Goal: Task Accomplishment & Management: Complete application form

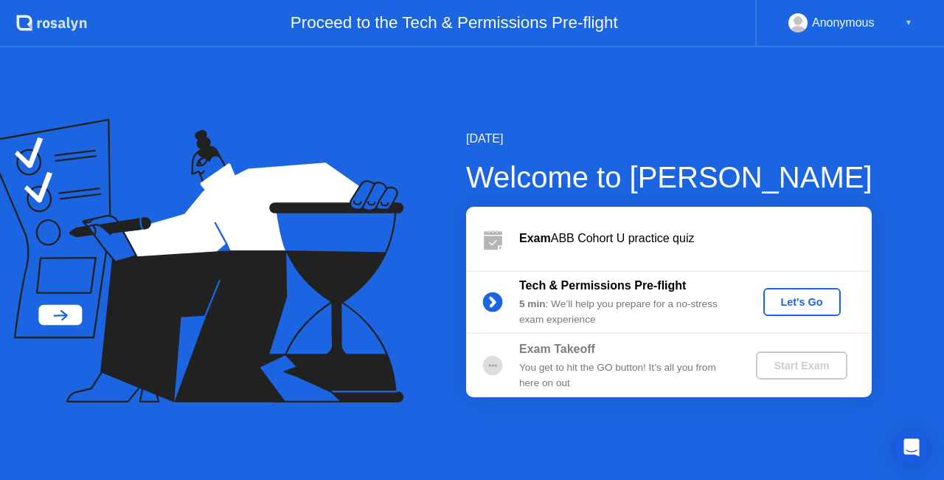
click at [797, 300] on div "Let's Go" at bounding box center [803, 302] width 66 height 12
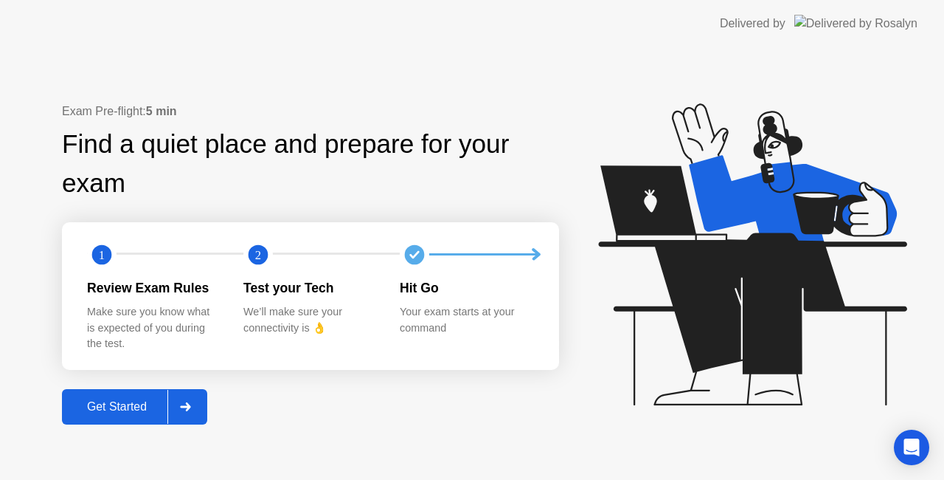
click at [153, 407] on div "Get Started" at bounding box center [116, 406] width 101 height 13
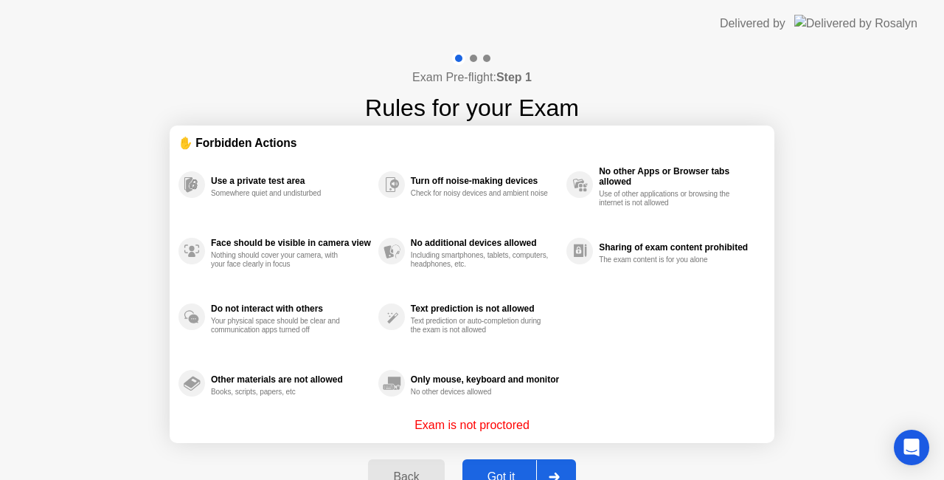
click at [519, 465] on button "Got it" at bounding box center [520, 476] width 114 height 35
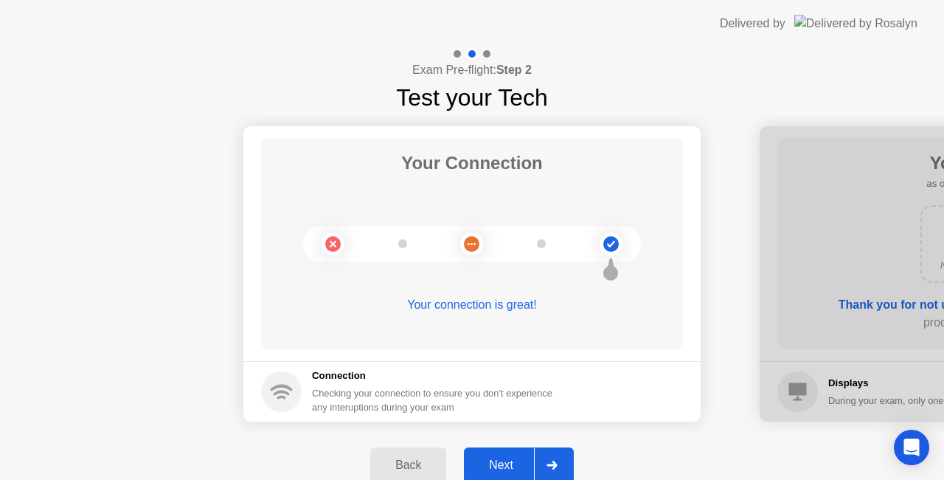
click at [490, 460] on div "Next" at bounding box center [502, 464] width 66 height 13
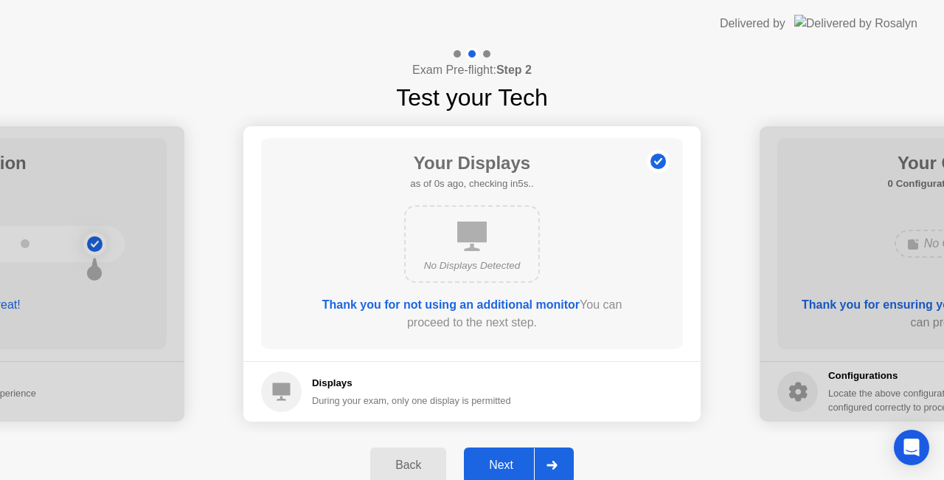
click at [540, 464] on div at bounding box center [551, 465] width 35 height 34
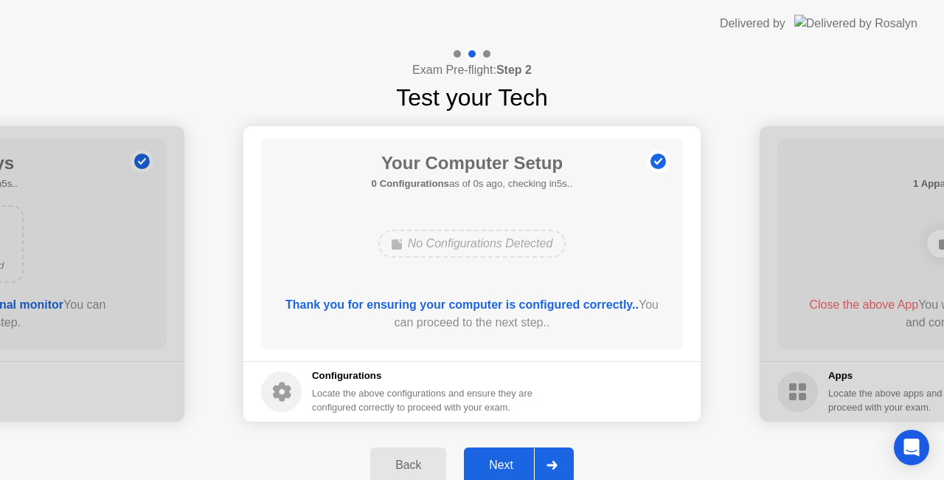
click at [535, 446] on div "Back Next" at bounding box center [472, 464] width 944 height 65
click at [519, 458] on div "Next" at bounding box center [502, 464] width 66 height 13
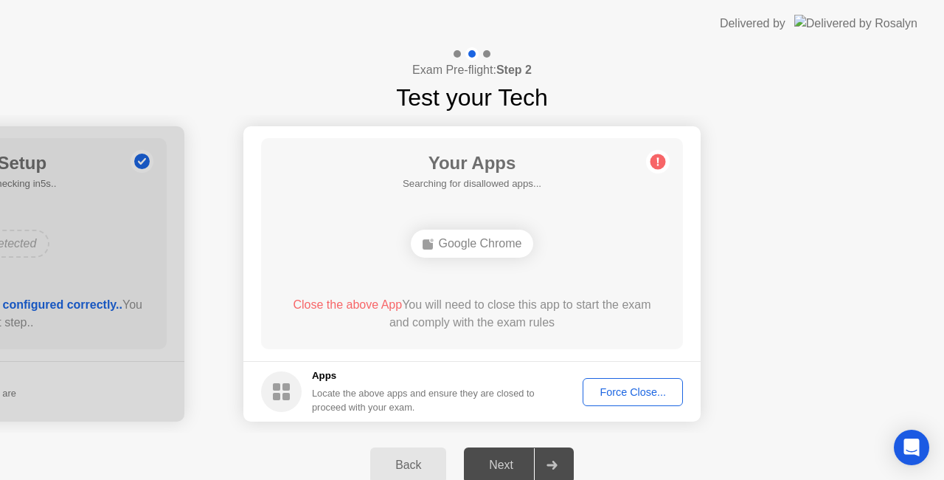
click at [619, 399] on button "Force Close..." at bounding box center [633, 392] width 100 height 28
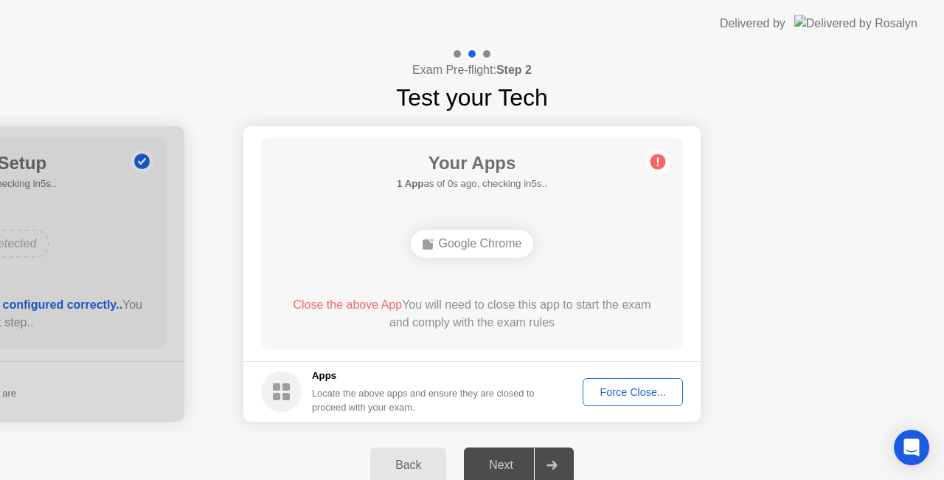
click at [611, 389] on div "Force Close..." at bounding box center [633, 392] width 90 height 12
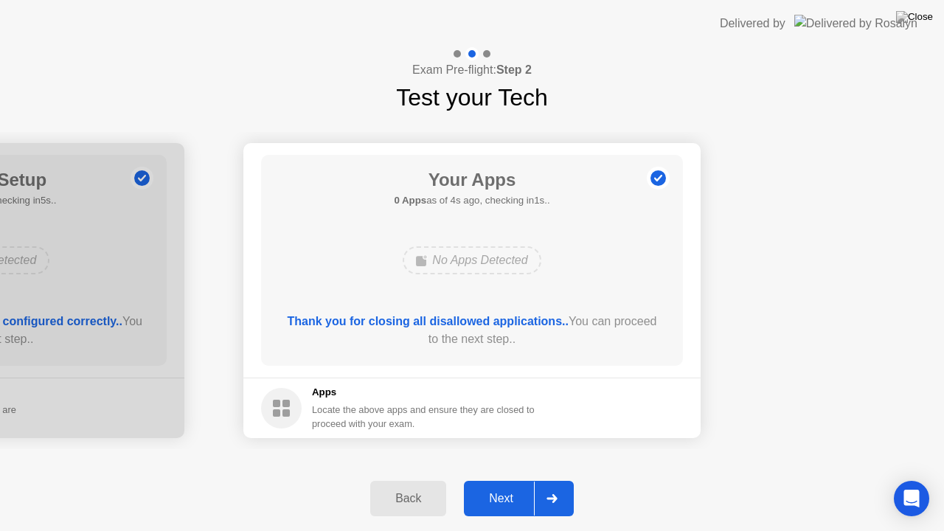
click at [528, 479] on div "Next" at bounding box center [502, 498] width 66 height 13
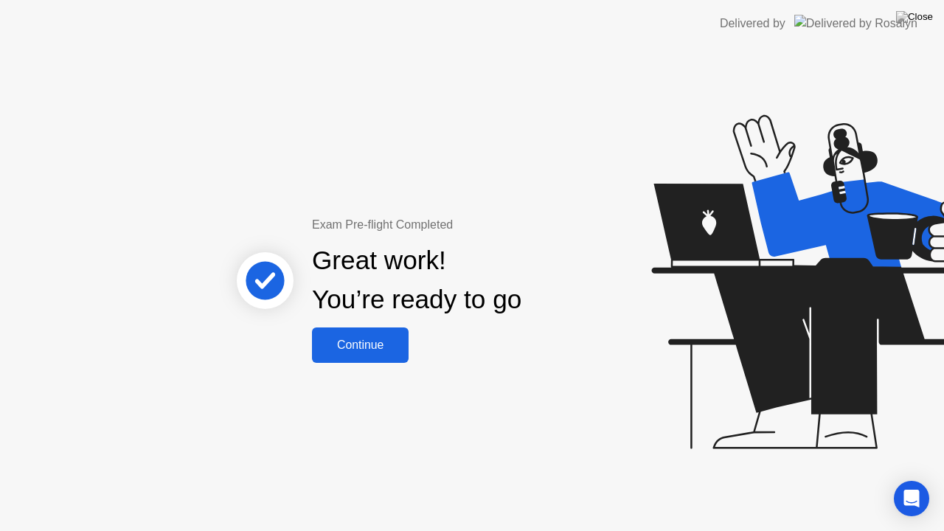
click at [341, 347] on div "Continue" at bounding box center [361, 345] width 88 height 13
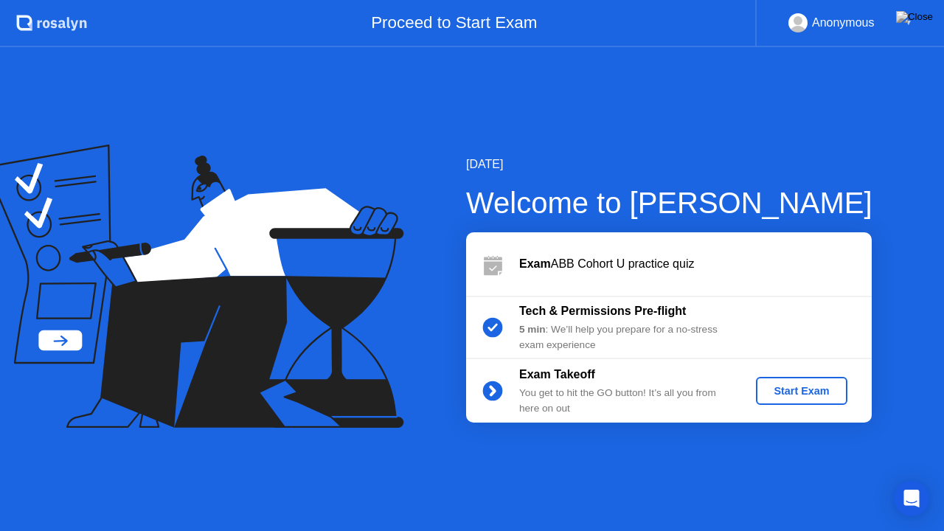
click at [808, 381] on button "Start Exam" at bounding box center [801, 391] width 91 height 28
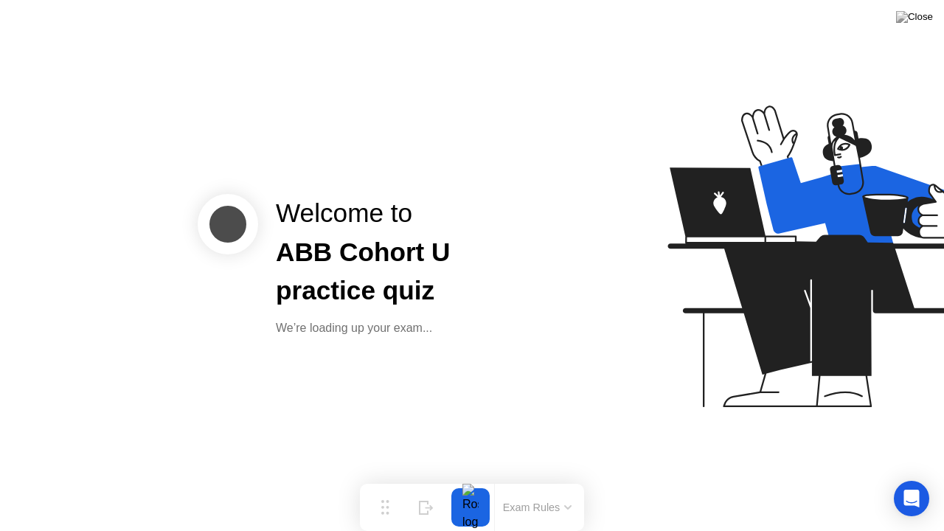
click at [567, 479] on icon at bounding box center [567, 507] width 7 height 4
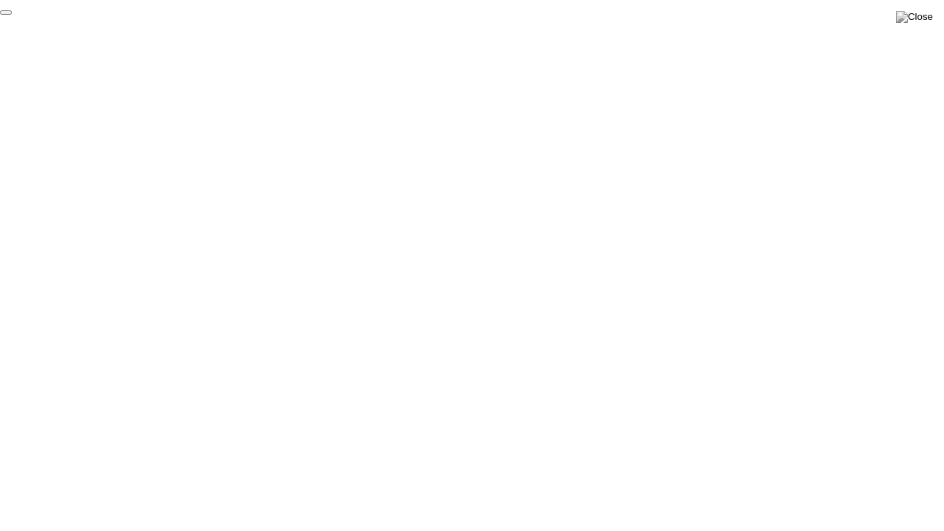
click div "End Proctoring Session"
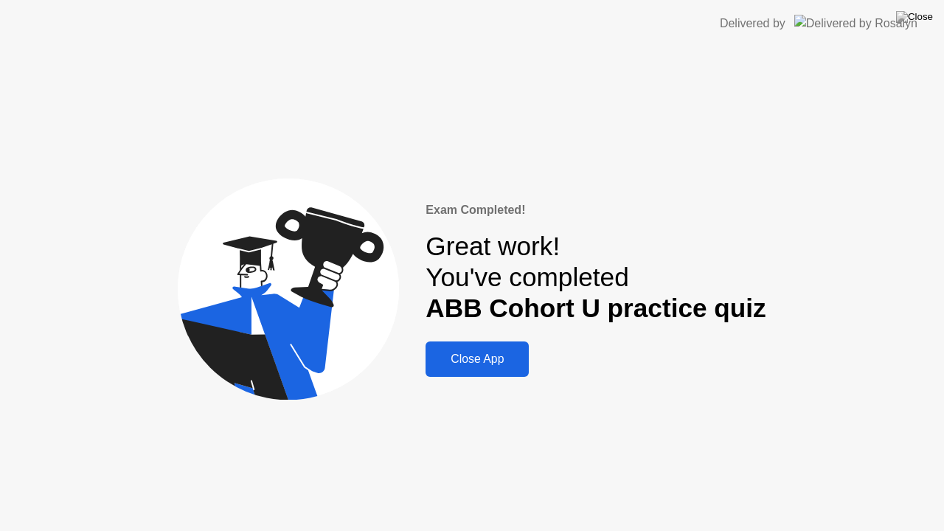
click at [516, 344] on button "Close App" at bounding box center [477, 359] width 103 height 35
